Goal: Information Seeking & Learning: Learn about a topic

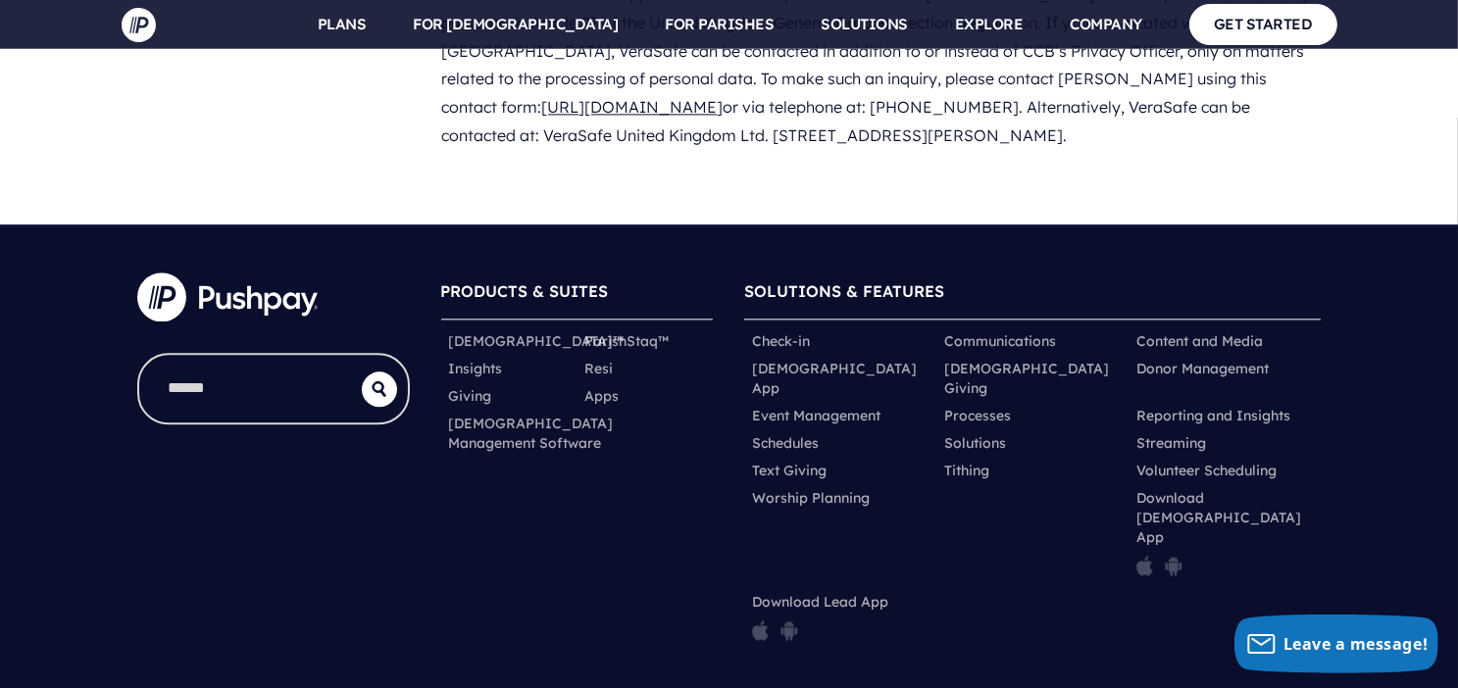
scroll to position [11740, 0]
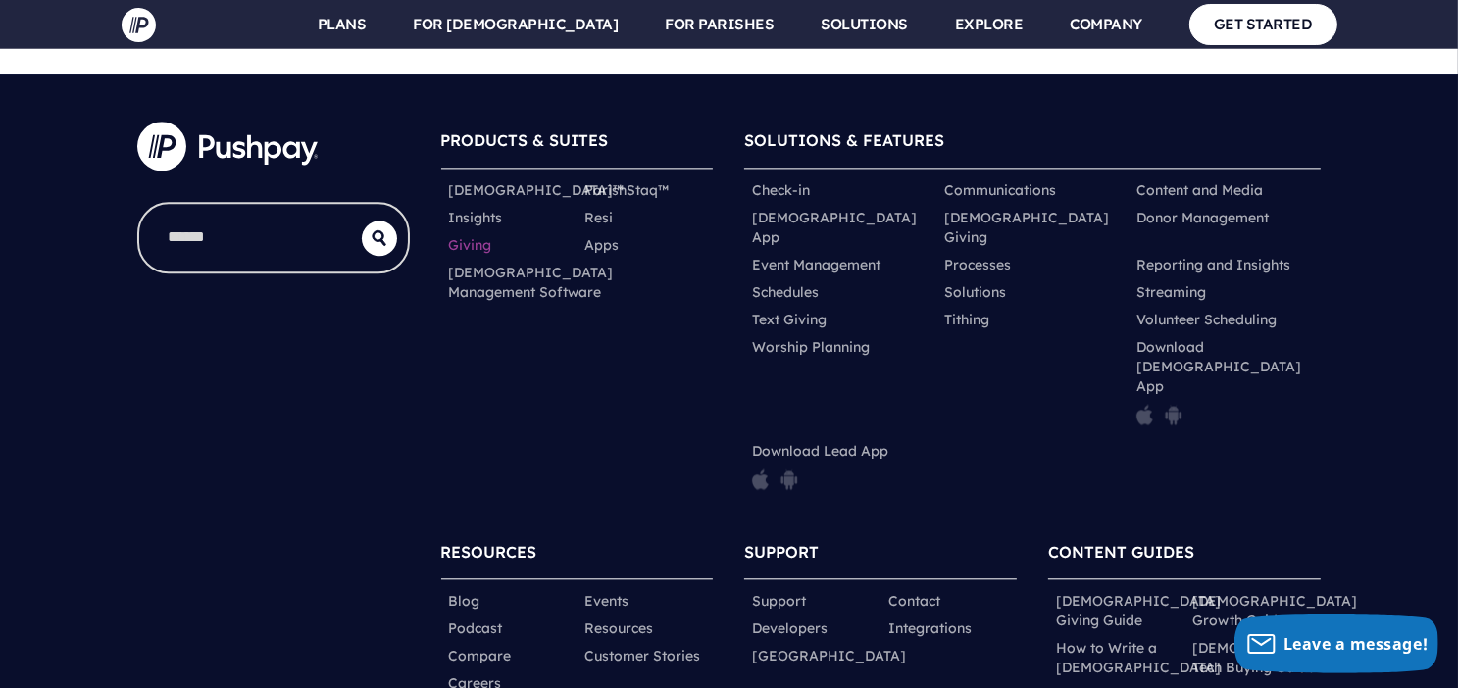
click at [479, 235] on link "Giving" at bounding box center [470, 245] width 43 height 20
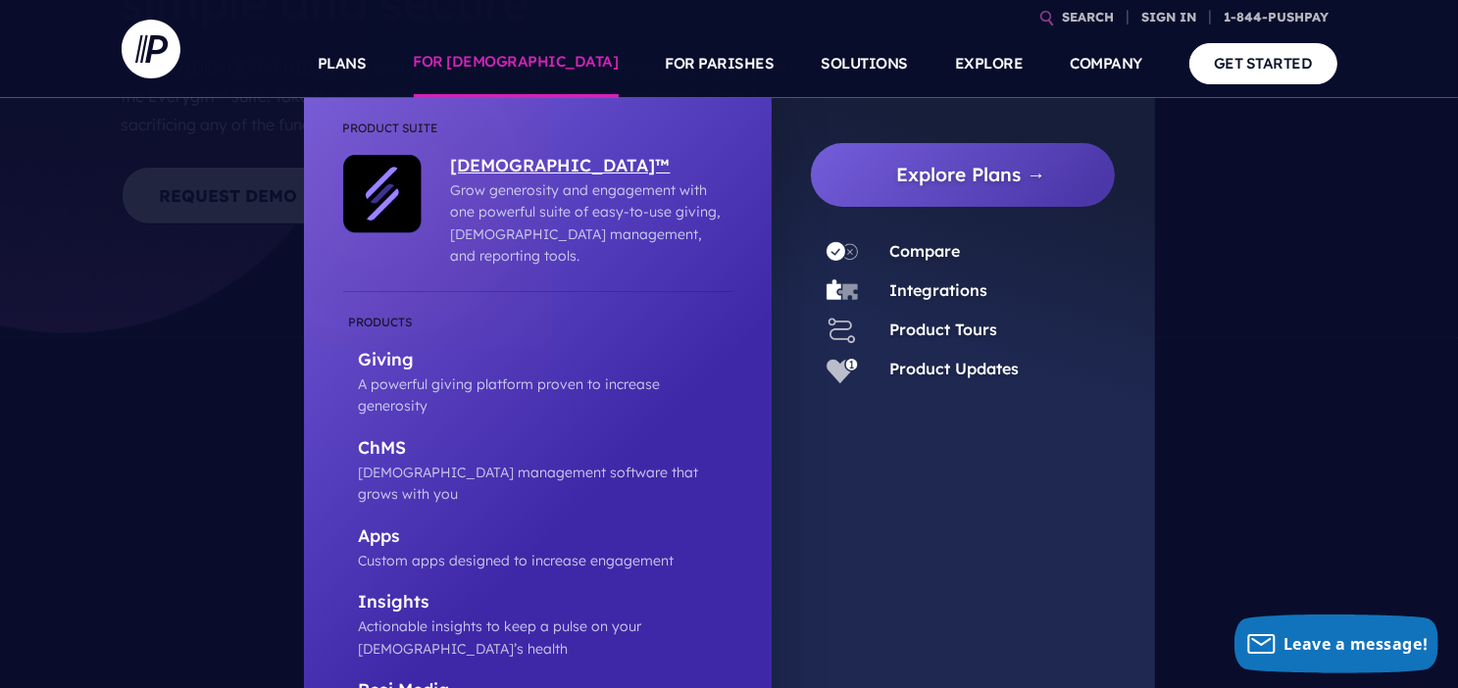
scroll to position [392, 0]
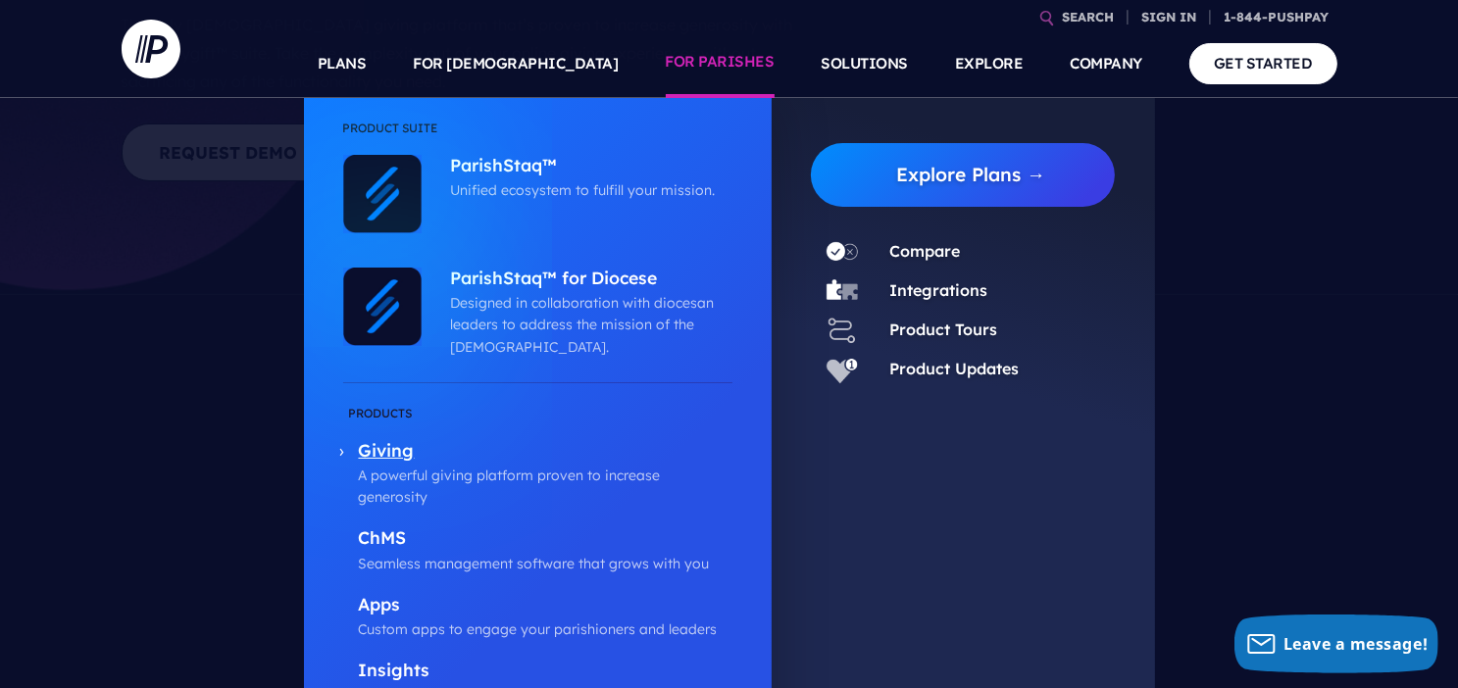
click at [547, 465] on p "A powerful giving platform proven to increase generosity" at bounding box center [546, 487] width 374 height 44
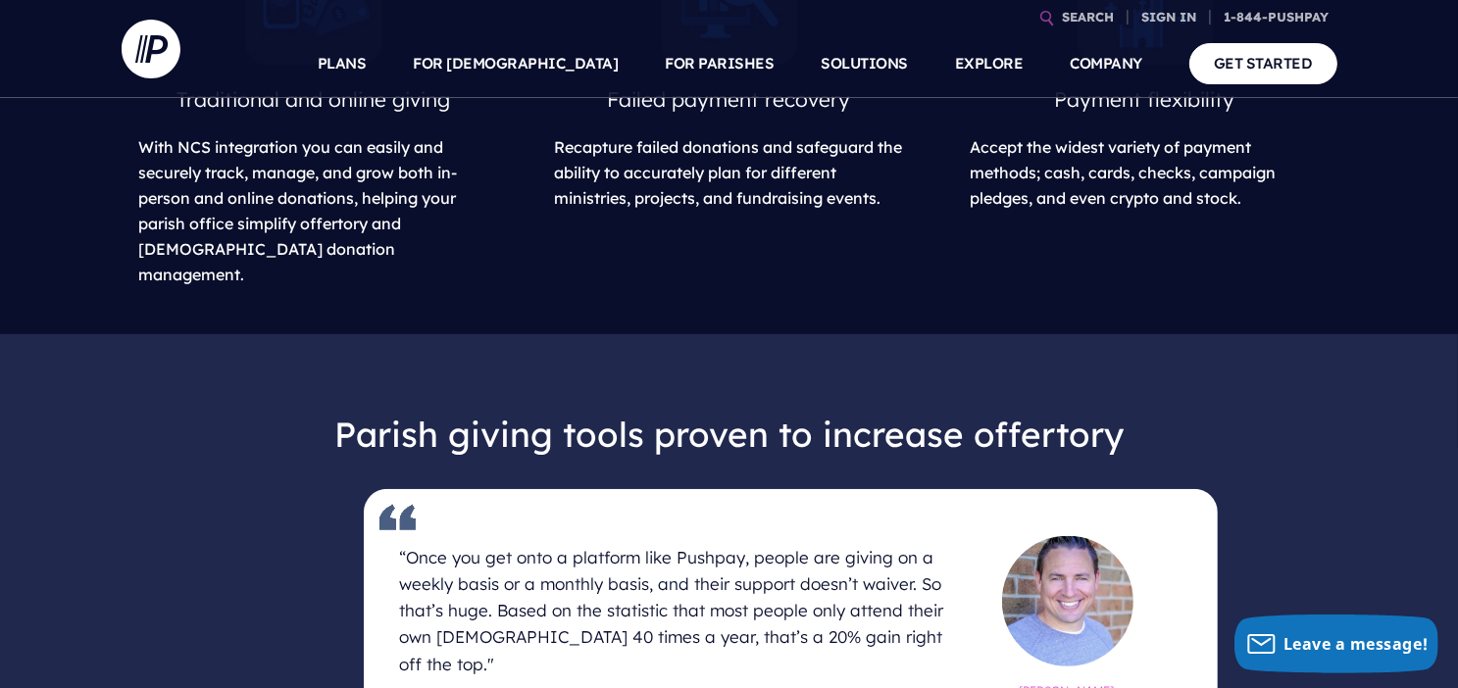
scroll to position [980, 0]
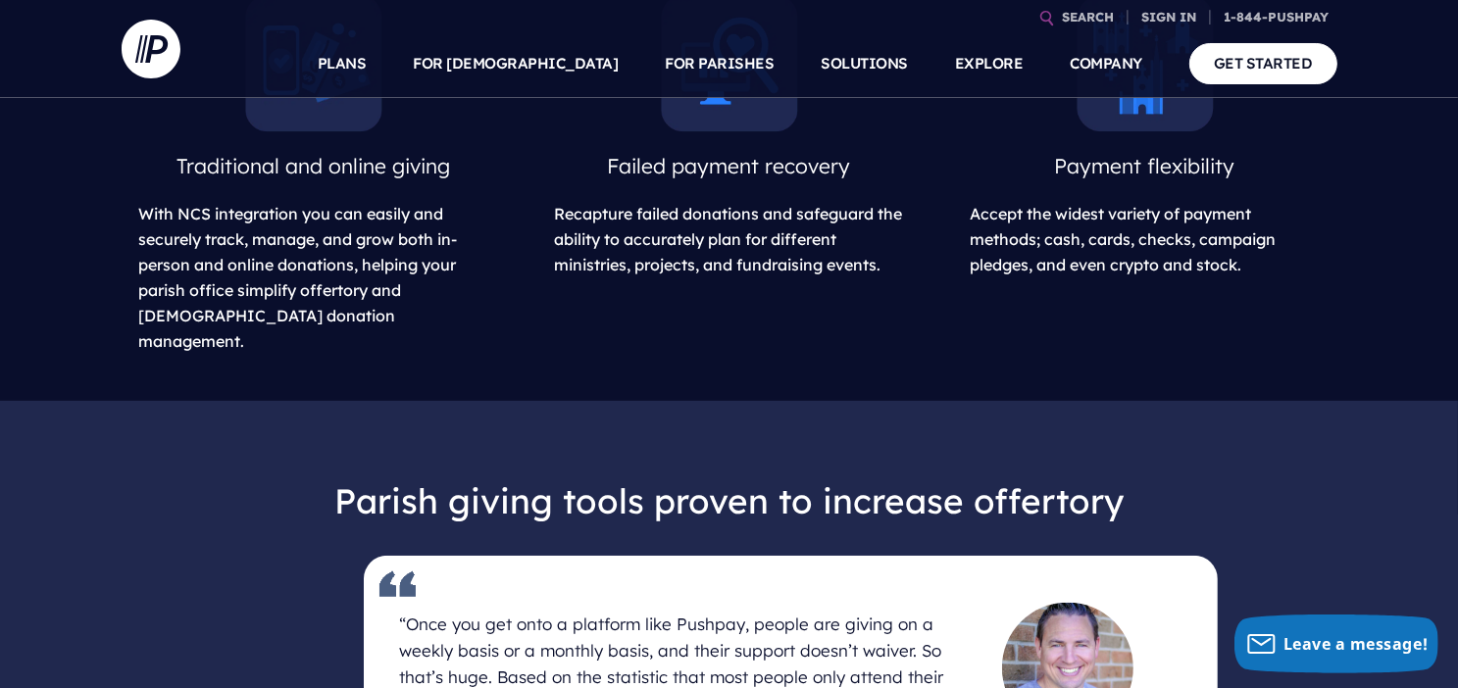
click at [1076, 275] on span "Accept the widest variety of payment methods; cash, cards, checks, campaign ple…" at bounding box center [1124, 239] width 306 height 71
click at [1133, 132] on img at bounding box center [1144, 63] width 137 height 137
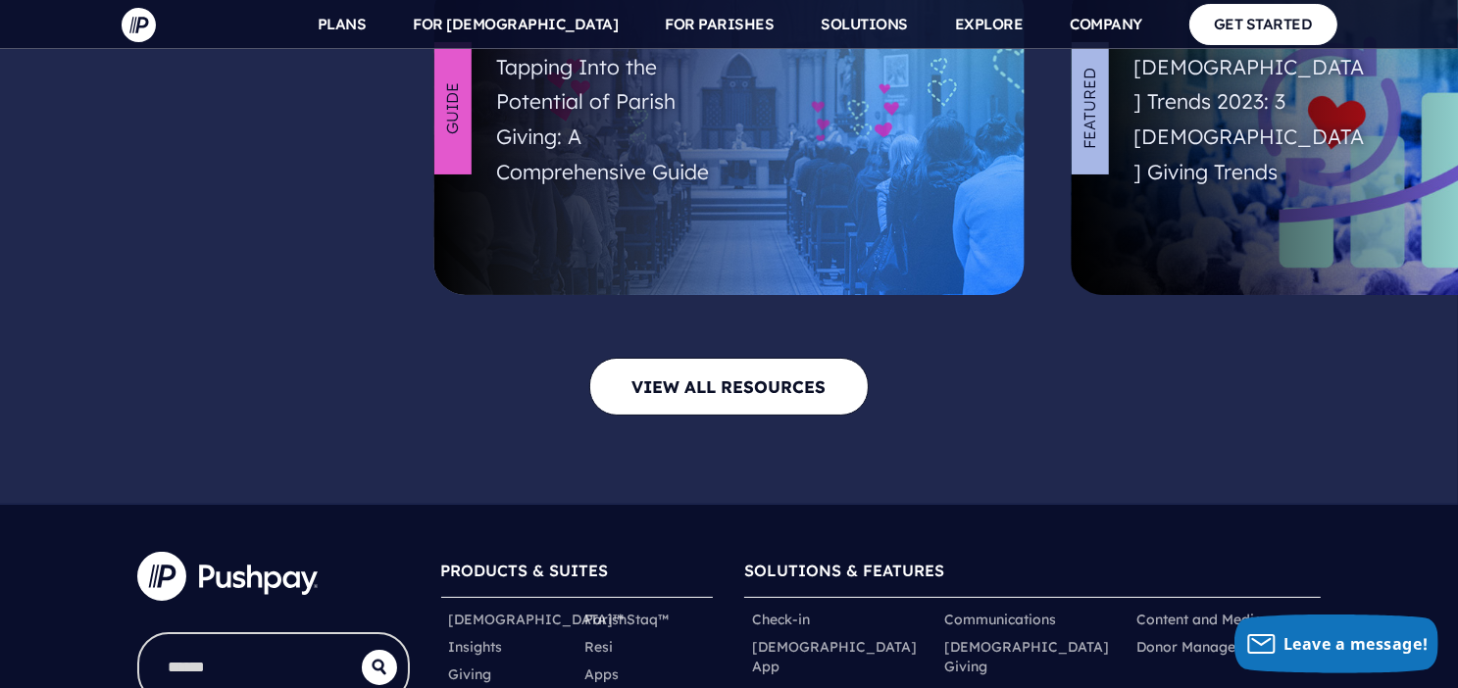
scroll to position [7522, 0]
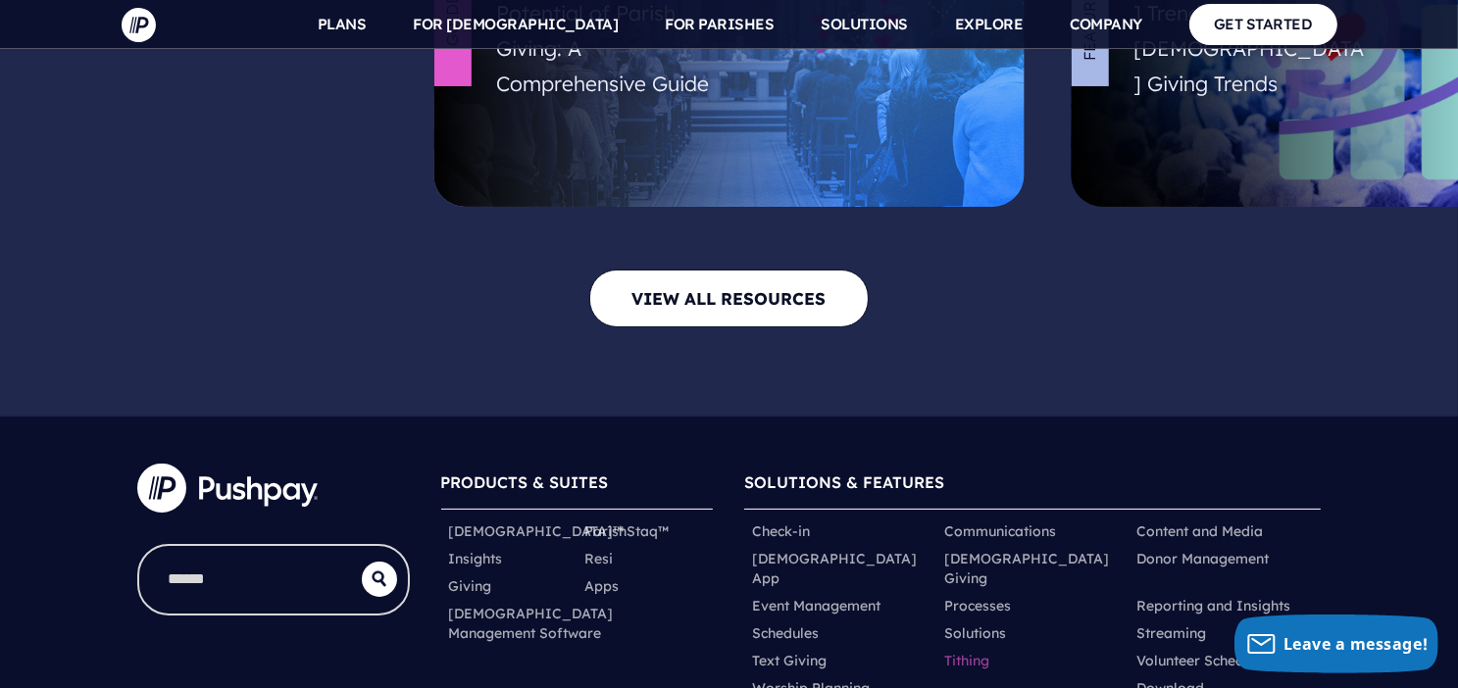
click at [973, 651] on link "Tithing" at bounding box center [966, 661] width 45 height 20
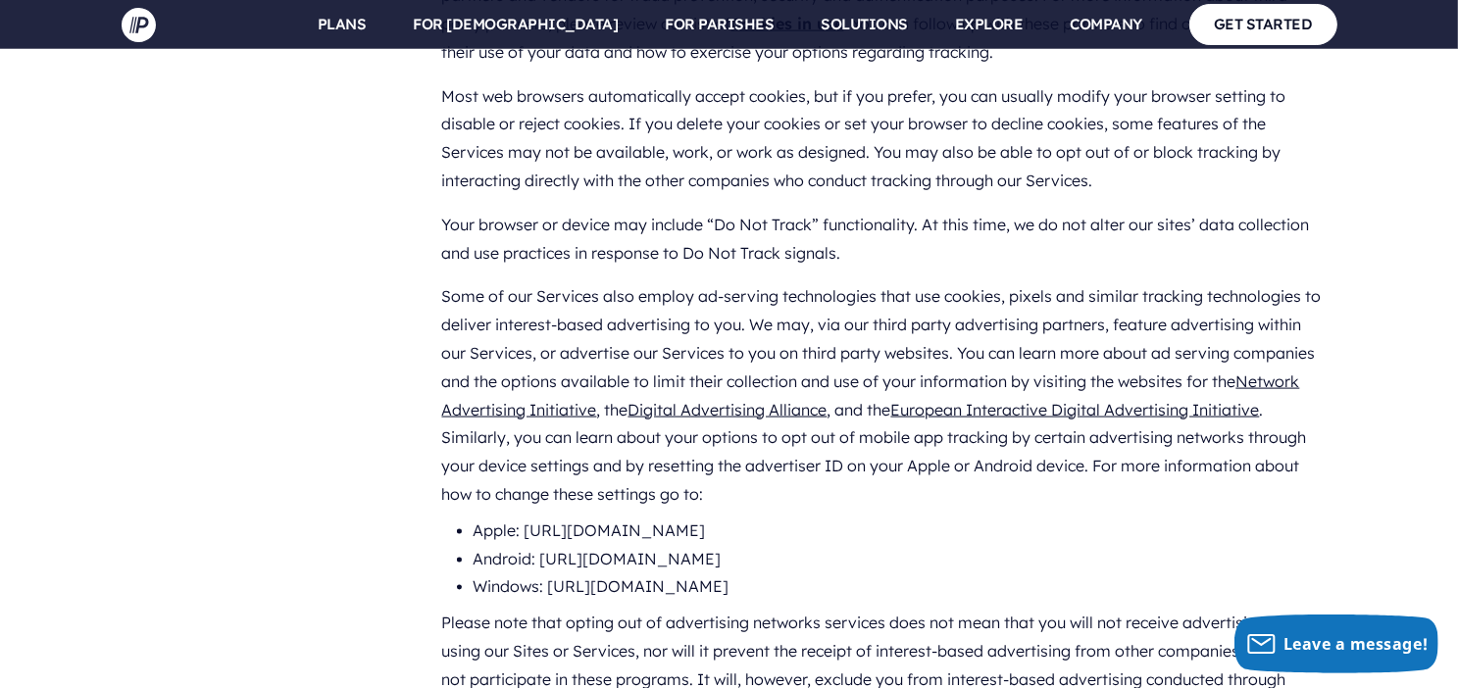
scroll to position [2427, 0]
